Goal: Transaction & Acquisition: Purchase product/service

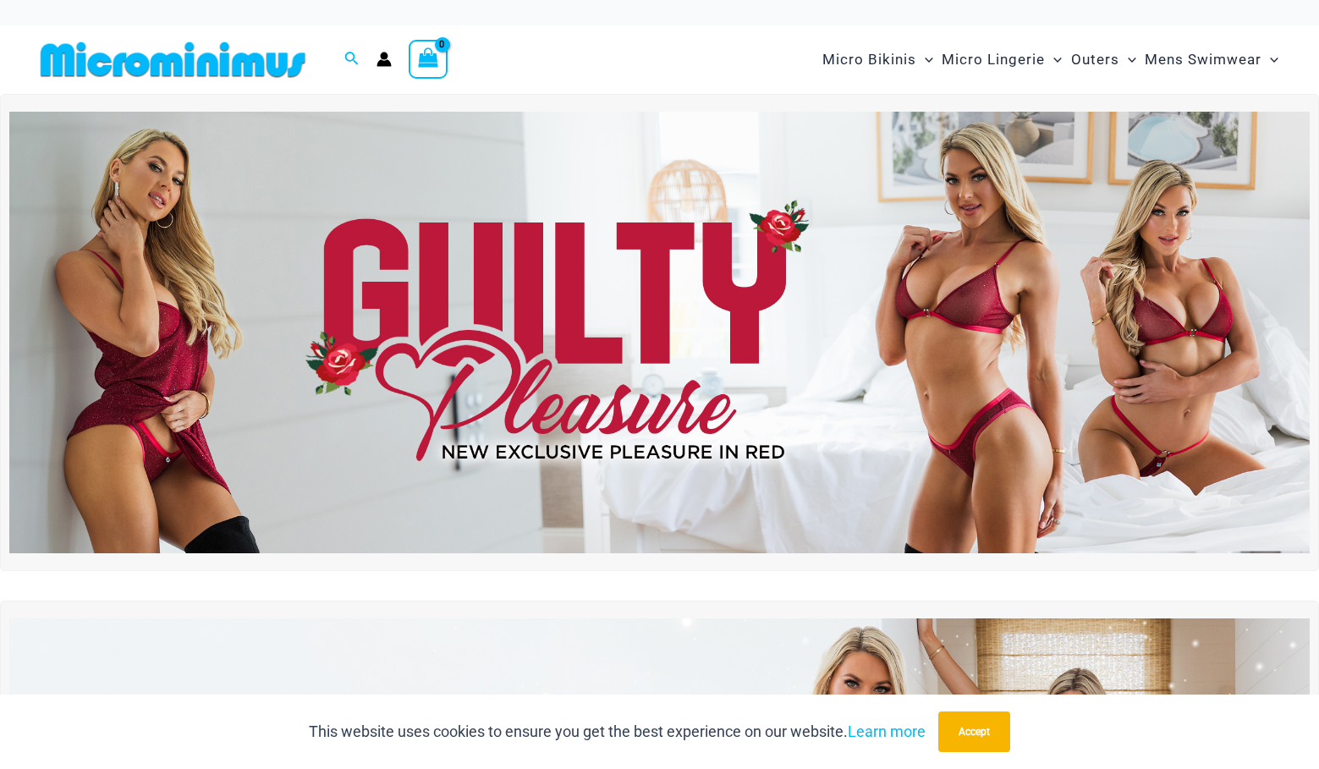
click at [639, 381] on img at bounding box center [659, 333] width 1300 height 442
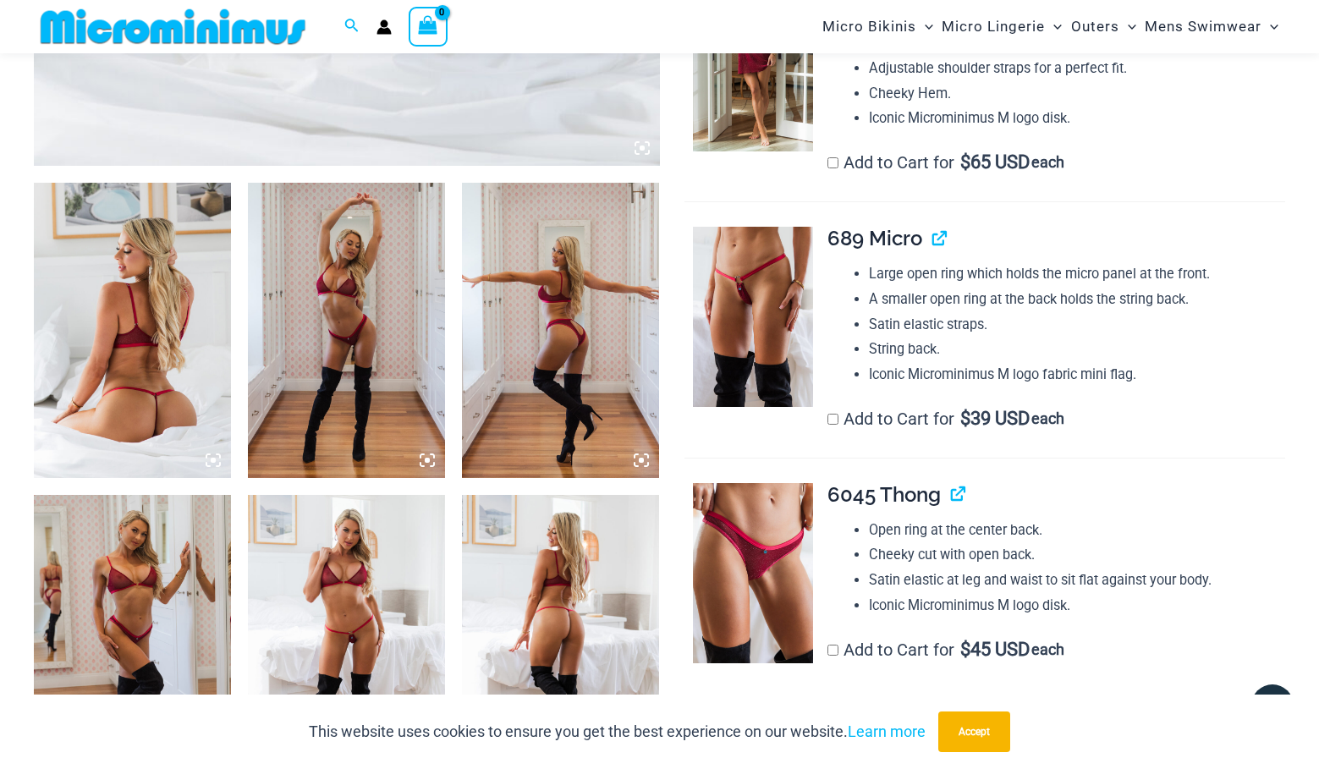
scroll to position [1078, 0]
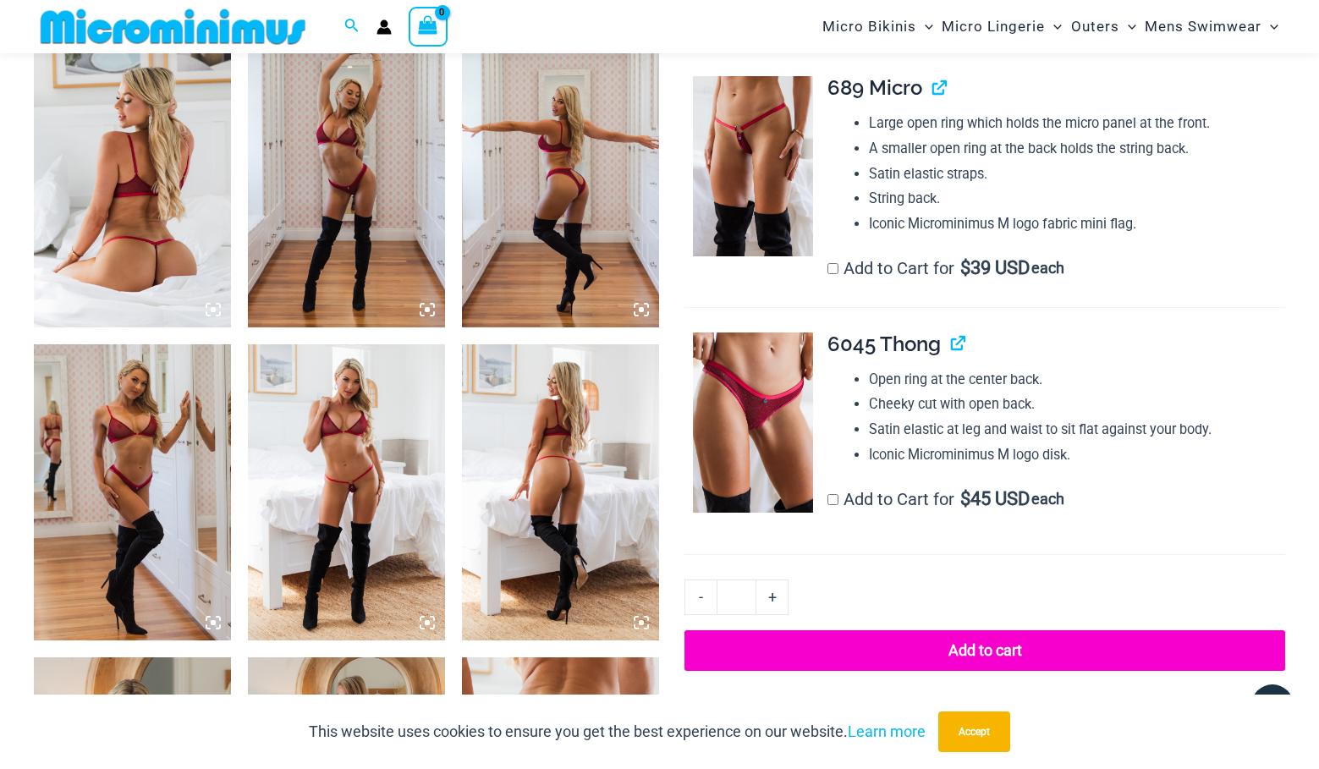
click at [376, 490] on img at bounding box center [346, 492] width 197 height 296
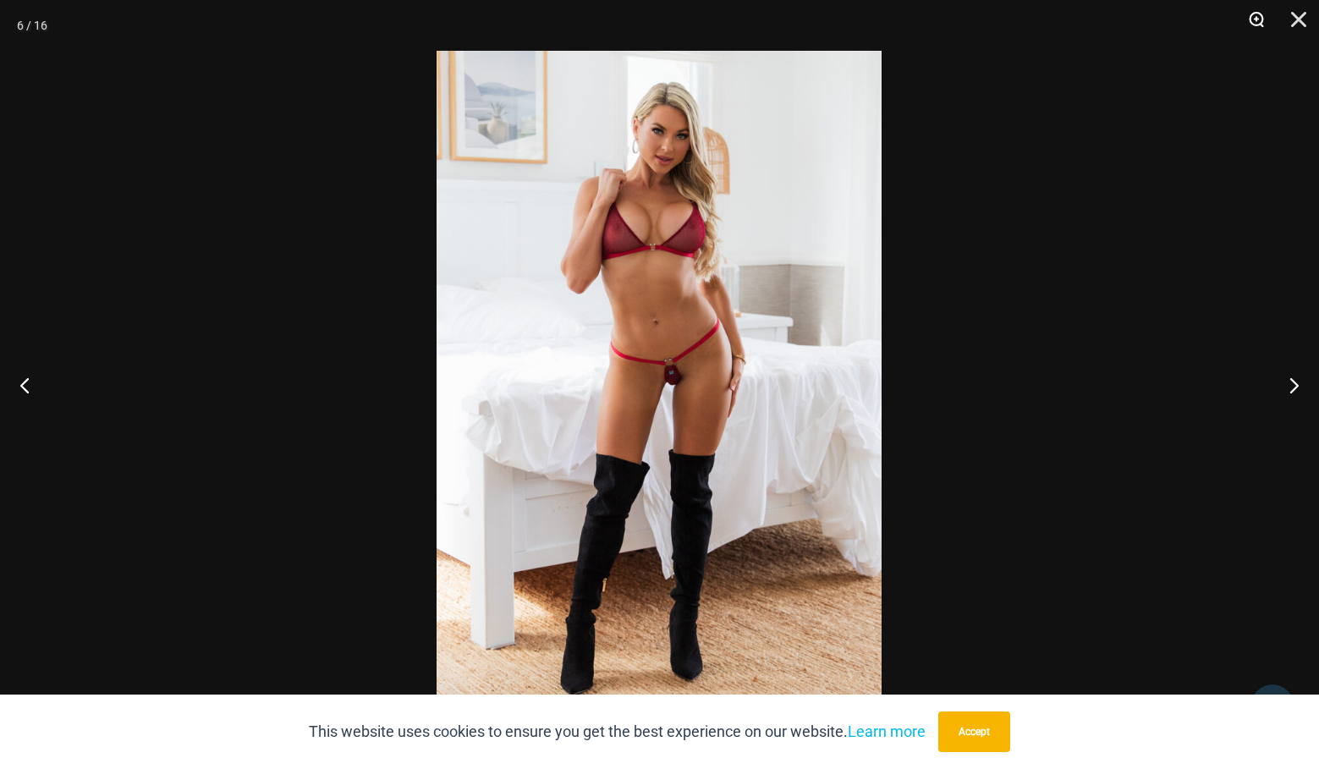
click at [1270, 15] on button "Zoom" at bounding box center [1250, 25] width 42 height 51
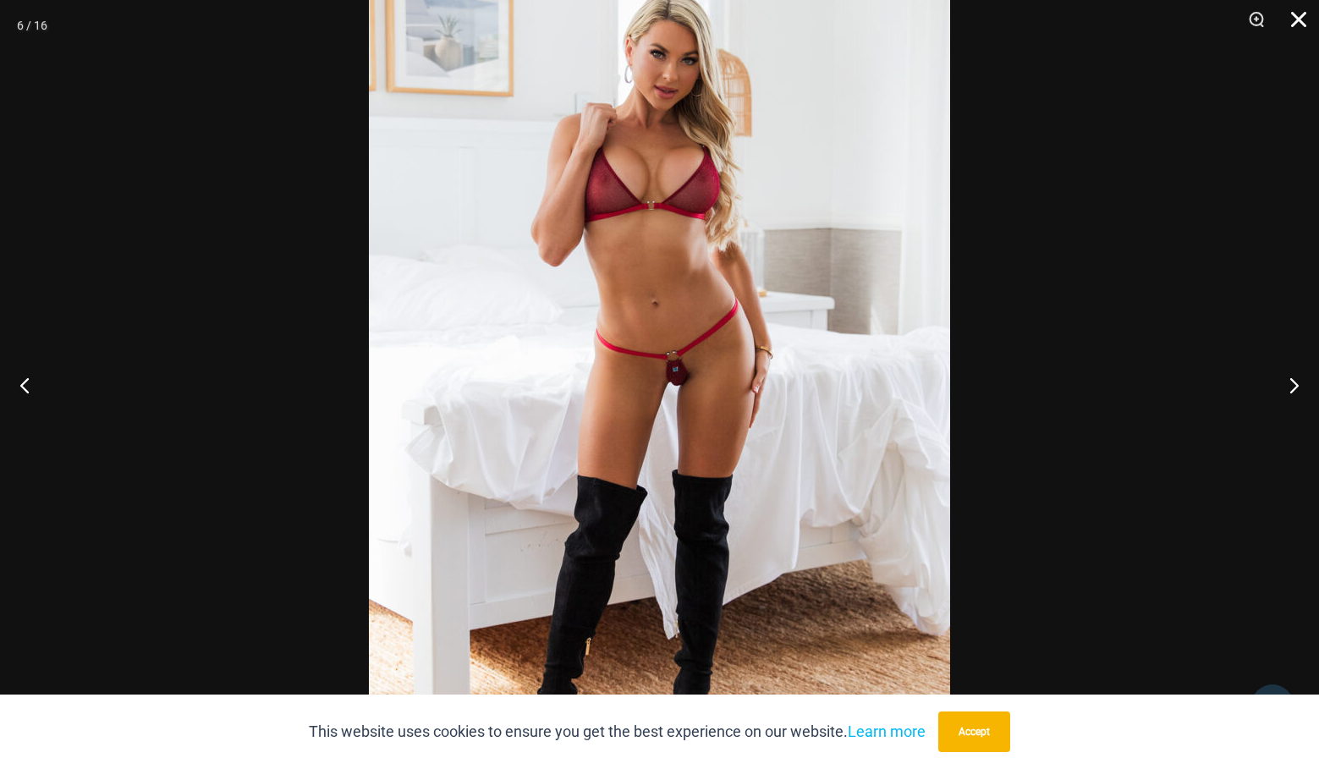
click at [1304, 11] on button "Close" at bounding box center [1292, 25] width 42 height 51
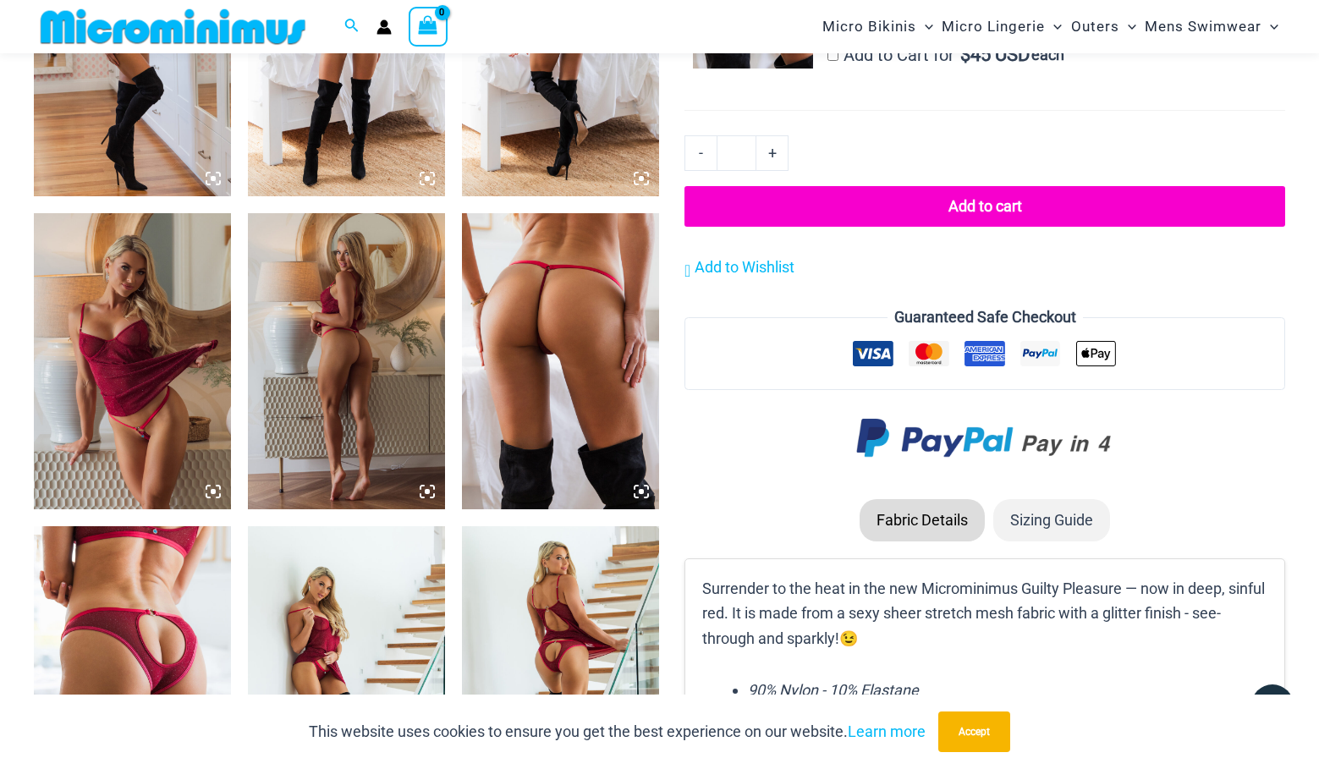
scroll to position [1614, 0]
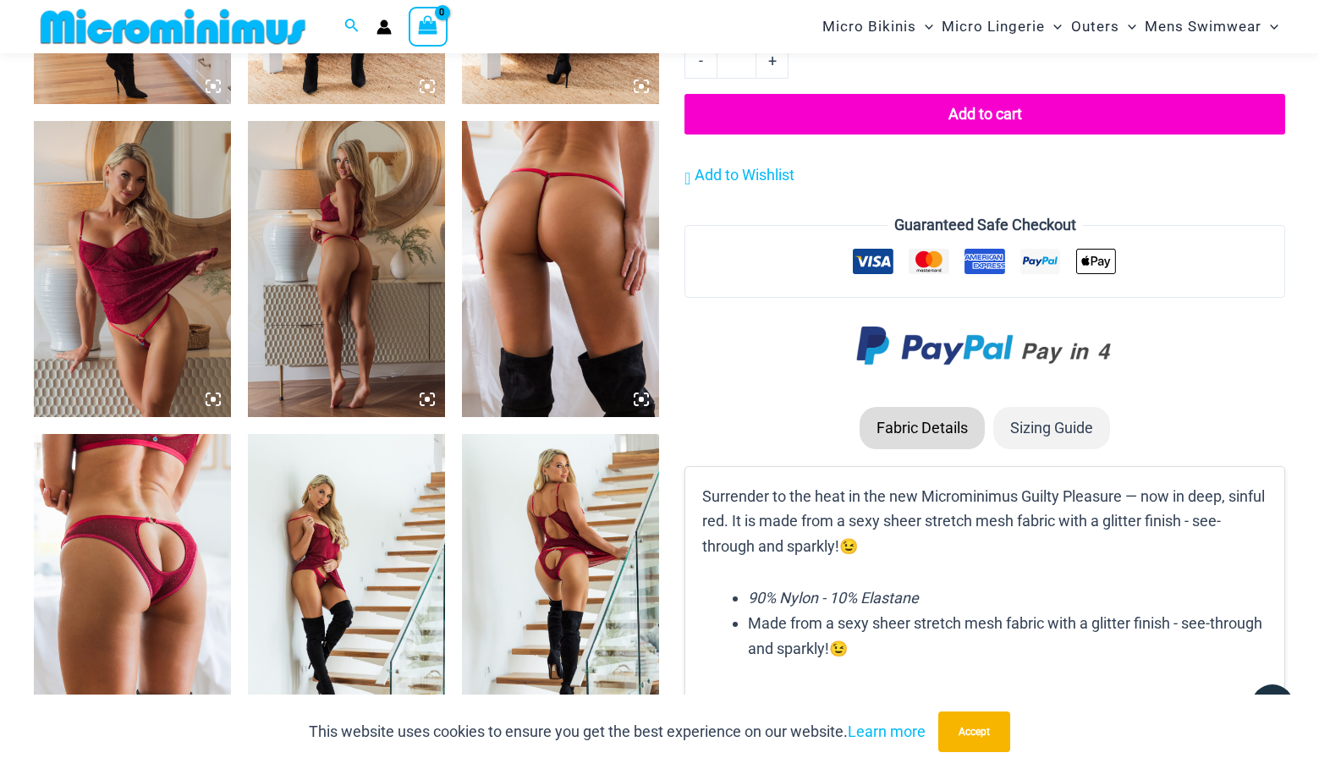
click at [367, 300] on img at bounding box center [346, 269] width 197 height 296
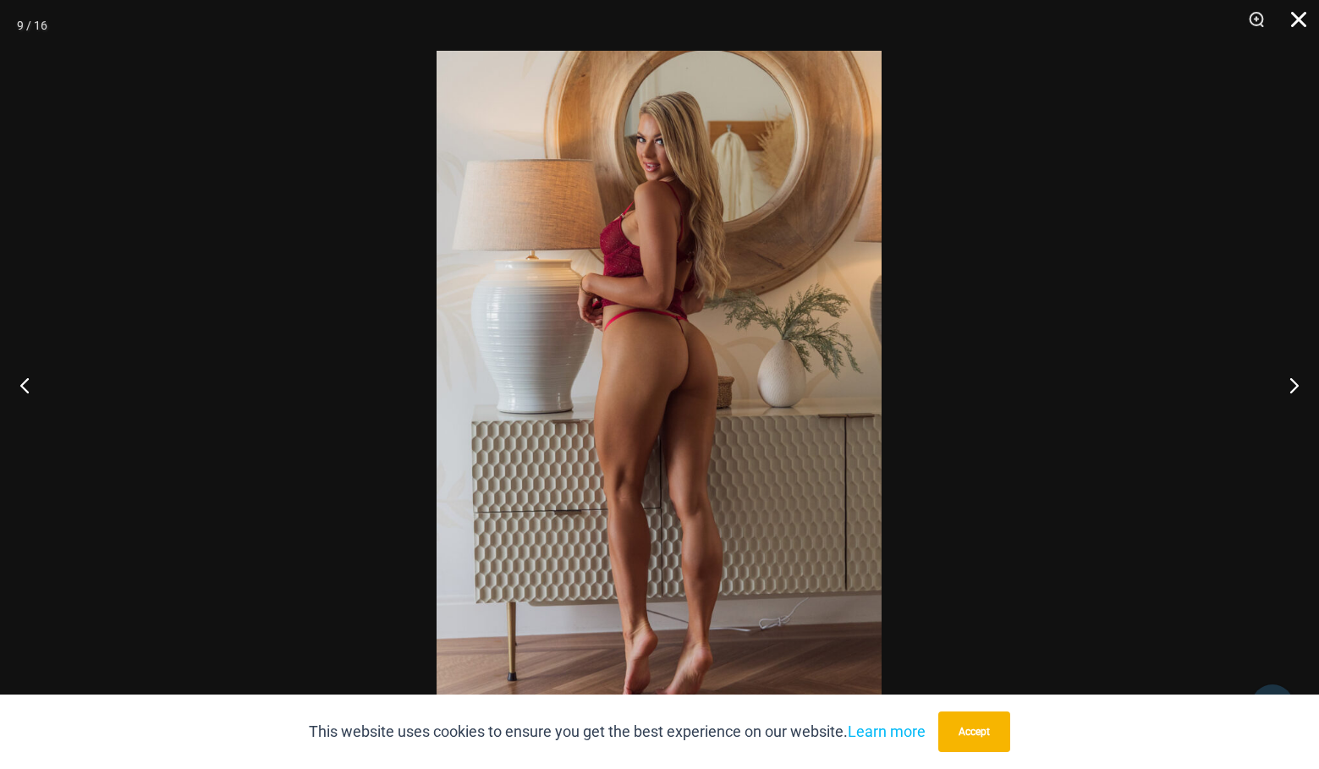
click at [1293, 26] on button "Close" at bounding box center [1292, 25] width 42 height 51
